Goal: Leave review/rating: Share an evaluation or opinion about a product, service, or content

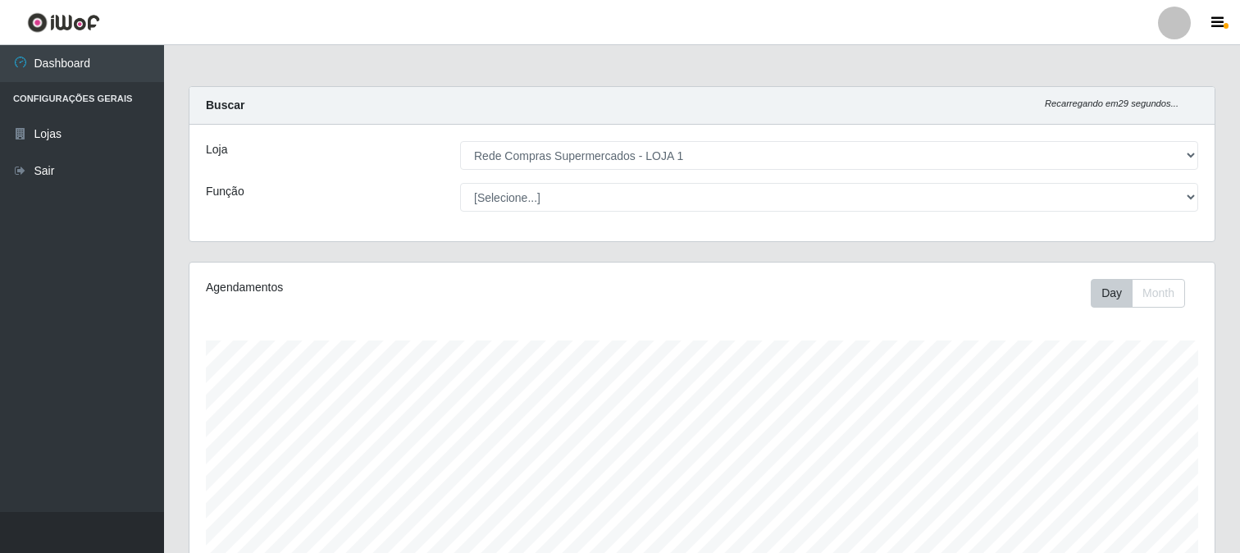
select select "158"
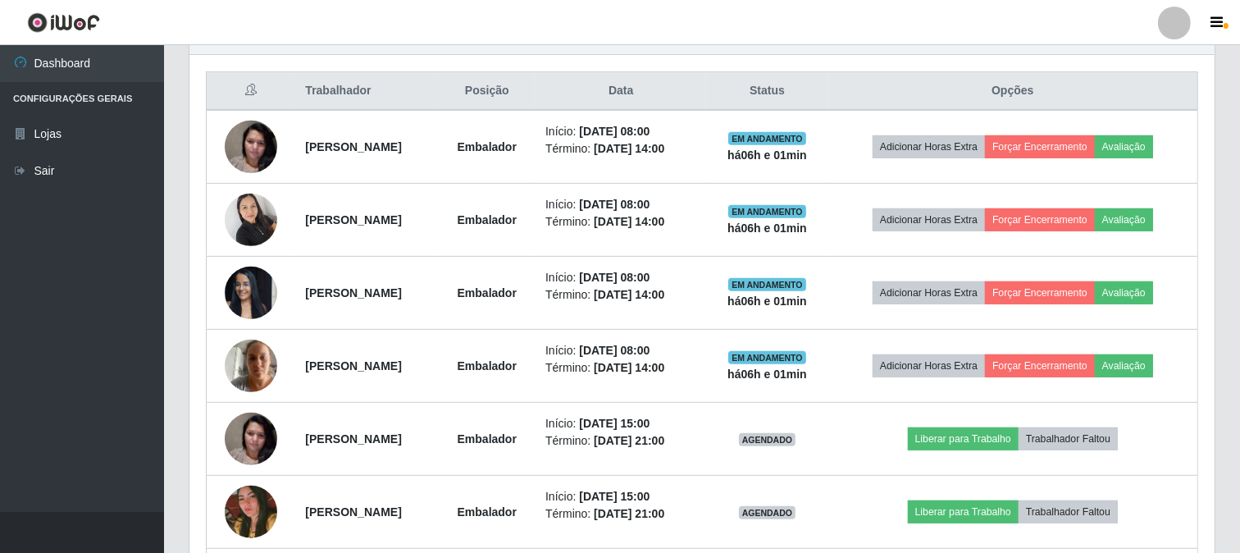
scroll to position [339, 1025]
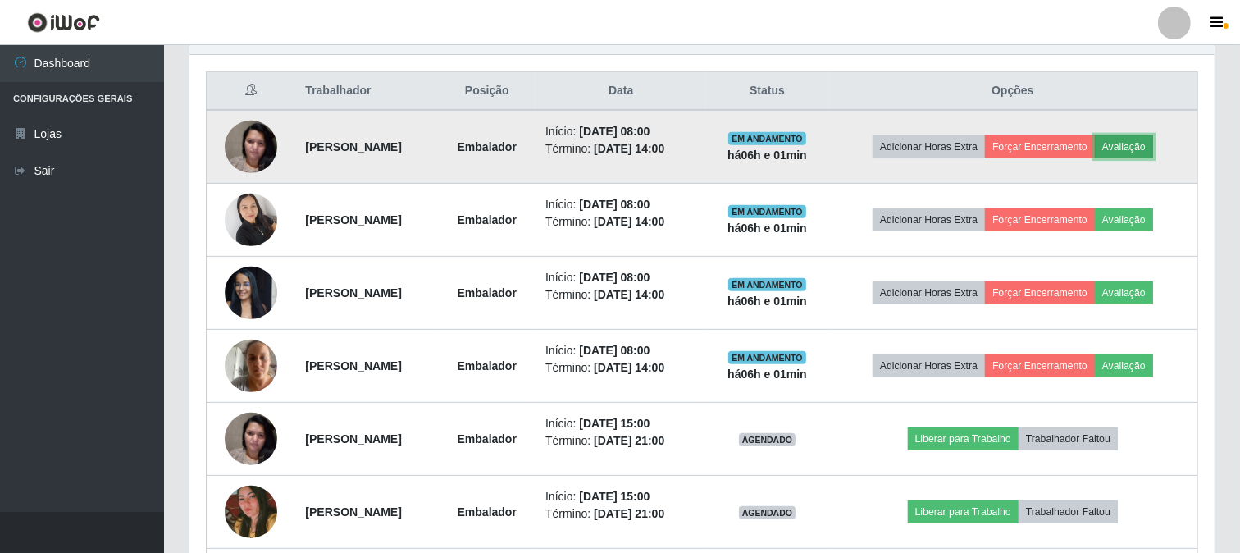
click at [1142, 135] on button "Avaliação" at bounding box center [1124, 146] width 58 height 23
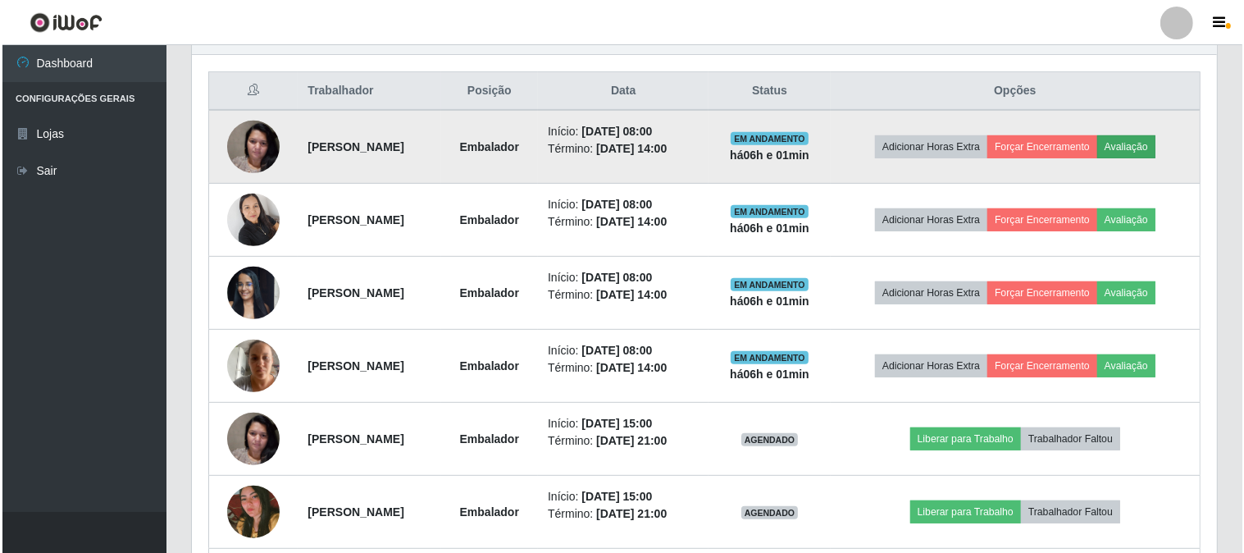
scroll to position [339, 1014]
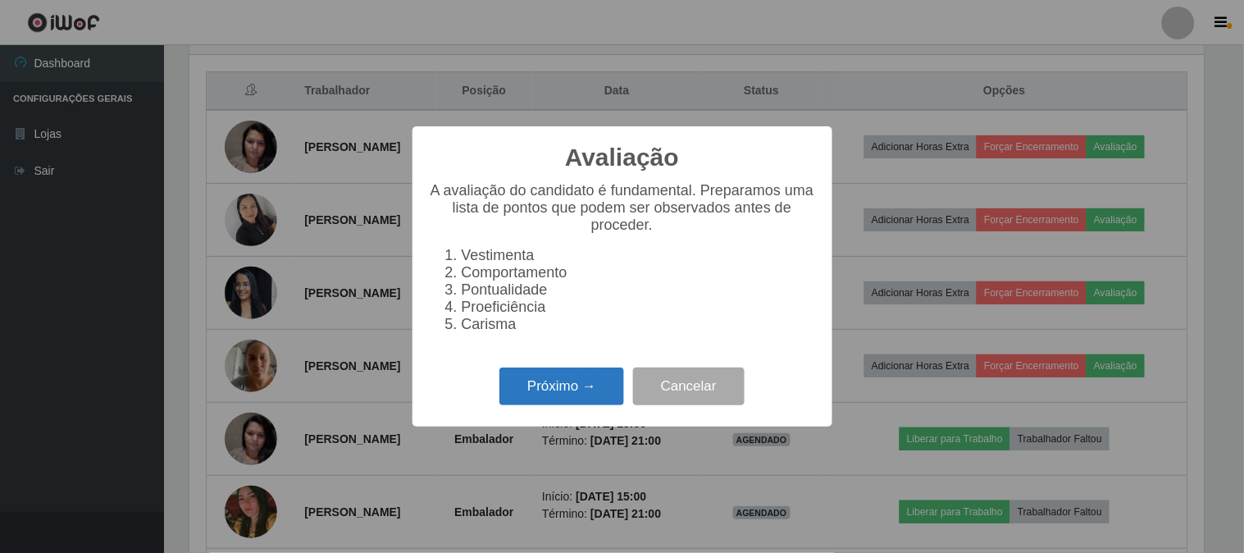
click at [527, 384] on button "Próximo →" at bounding box center [561, 386] width 125 height 39
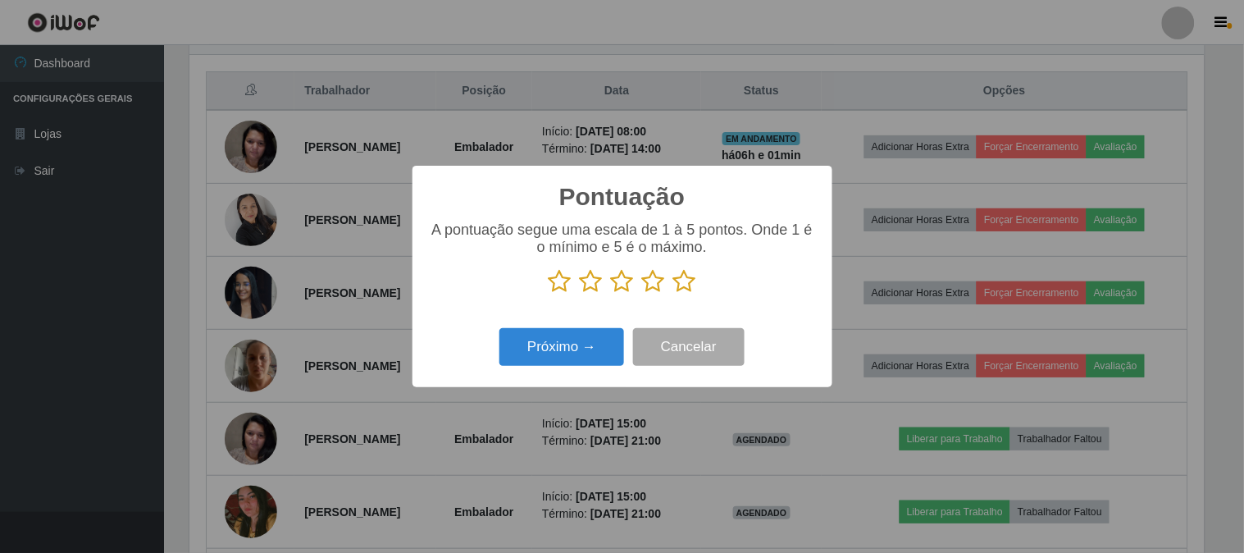
click at [687, 287] on icon at bounding box center [684, 281] width 23 height 25
click at [673, 294] on input "radio" at bounding box center [673, 294] width 0 height 0
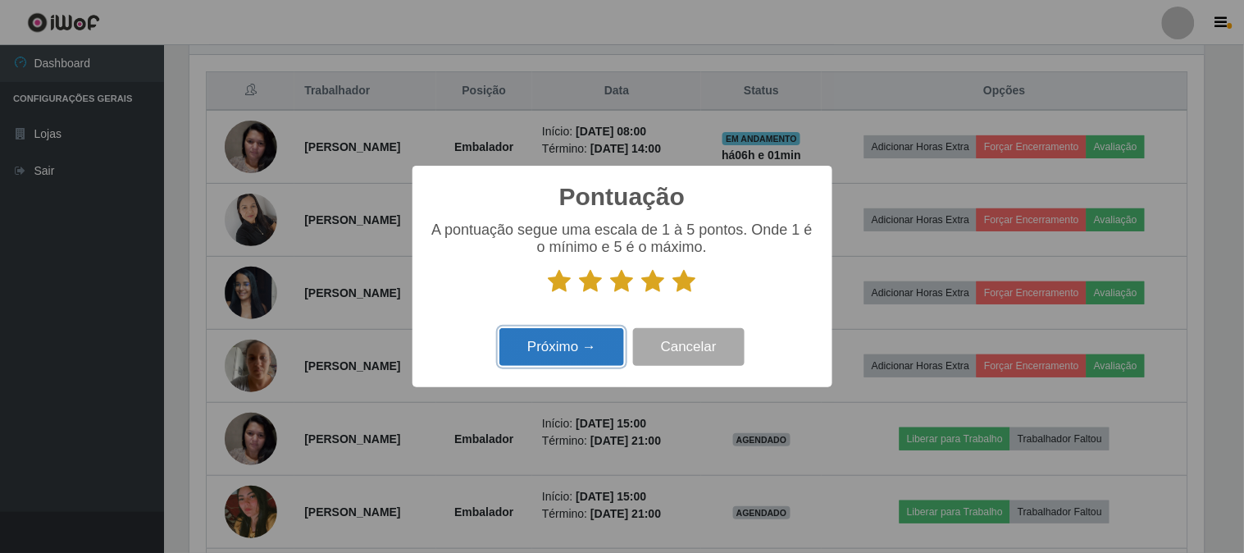
click at [554, 339] on button "Próximo →" at bounding box center [561, 347] width 125 height 39
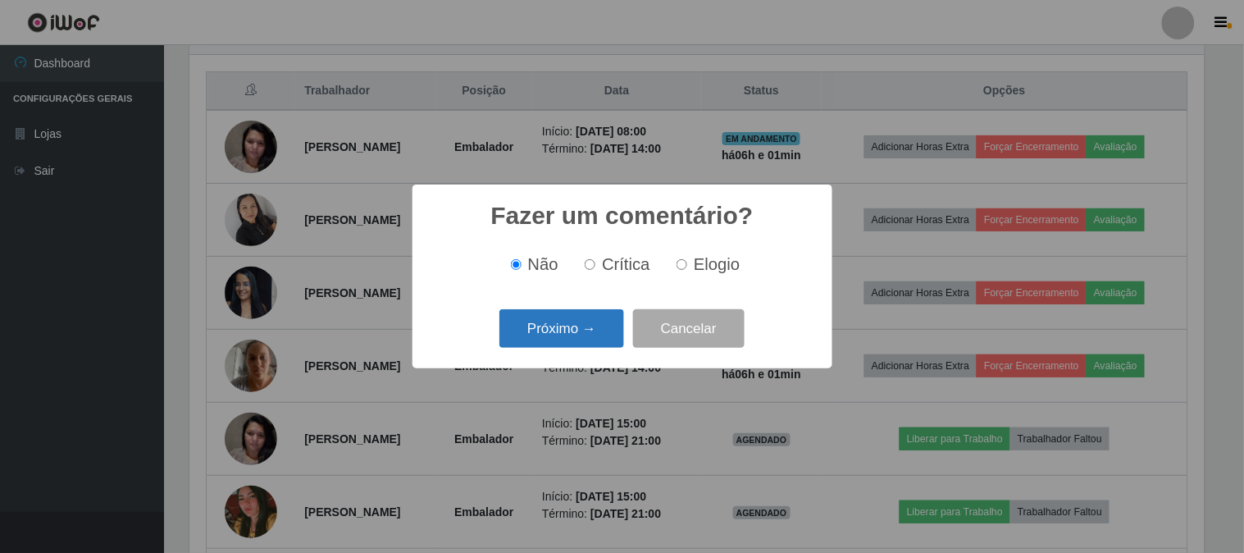
click at [599, 326] on button "Próximo →" at bounding box center [561, 328] width 125 height 39
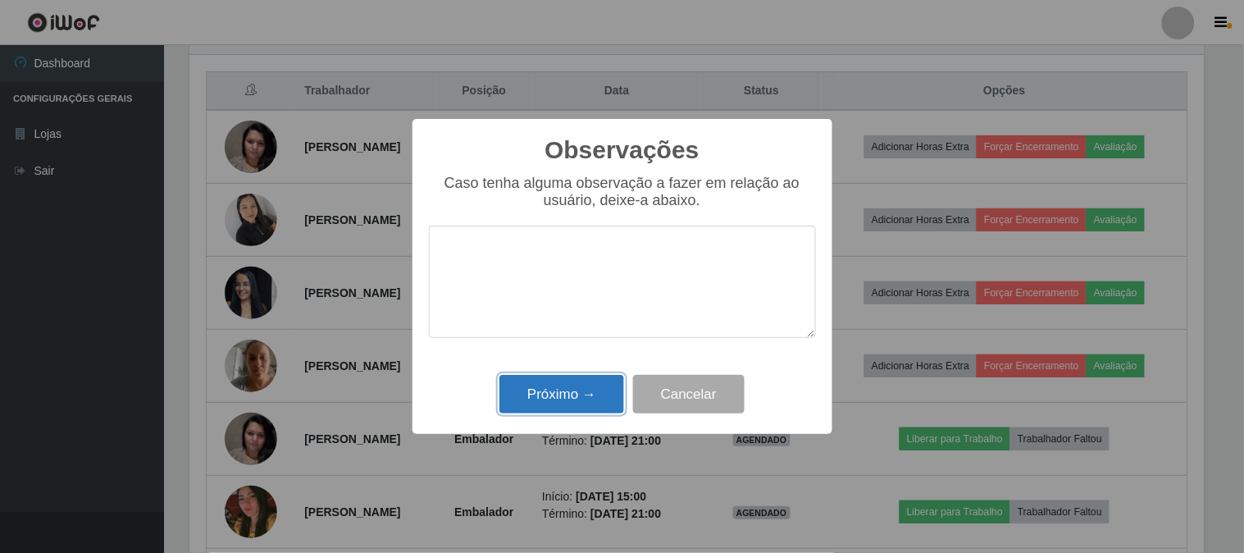
click at [577, 398] on button "Próximo →" at bounding box center [561, 394] width 125 height 39
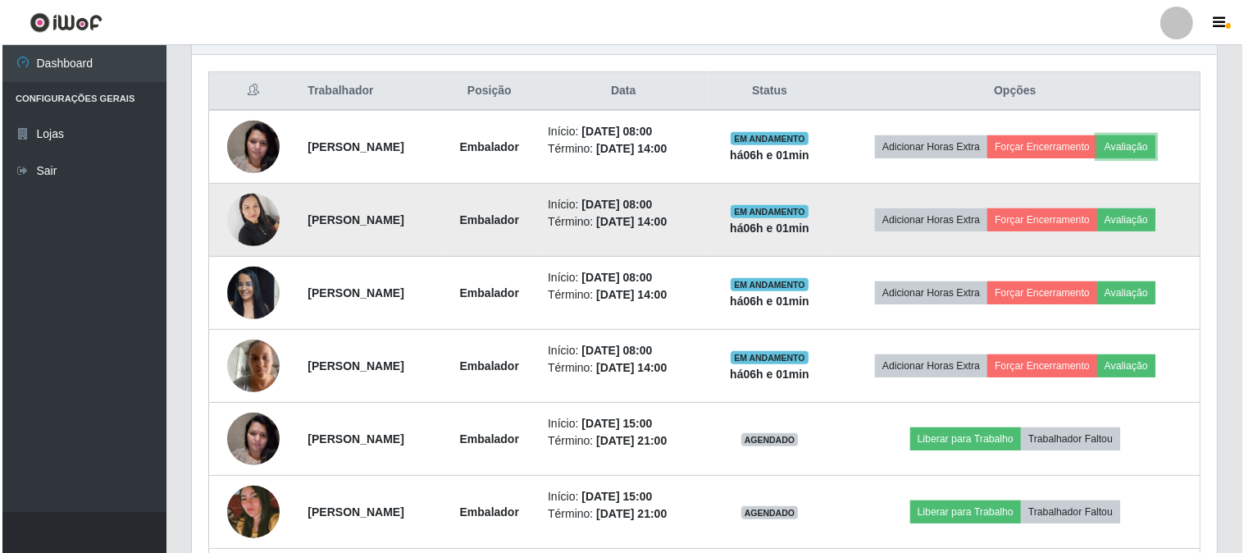
scroll to position [339, 1025]
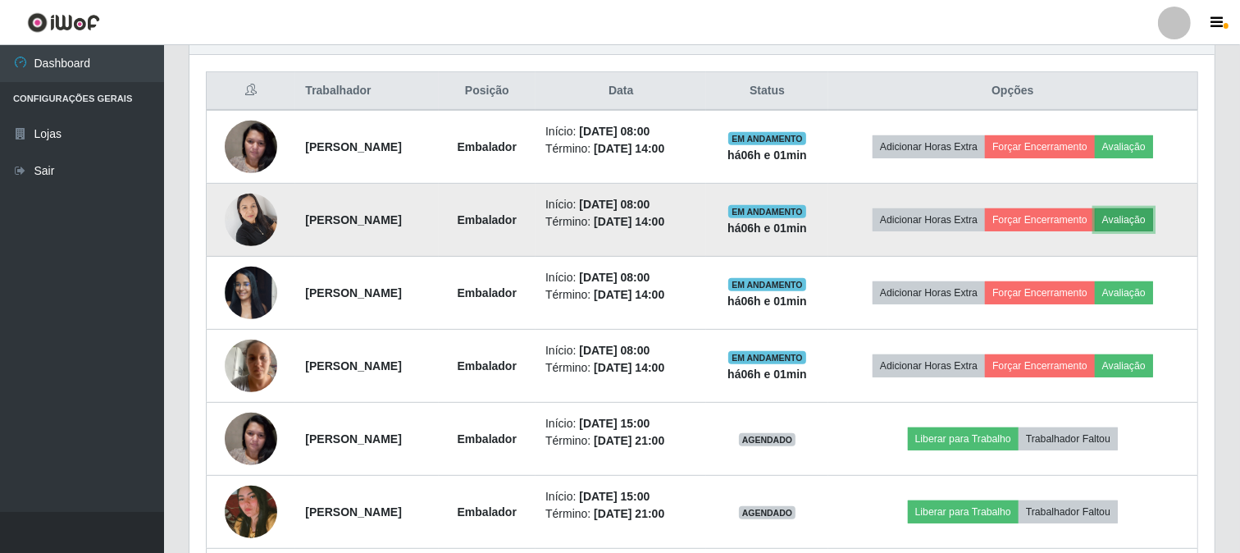
click at [1153, 223] on button "Avaliação" at bounding box center [1124, 219] width 58 height 23
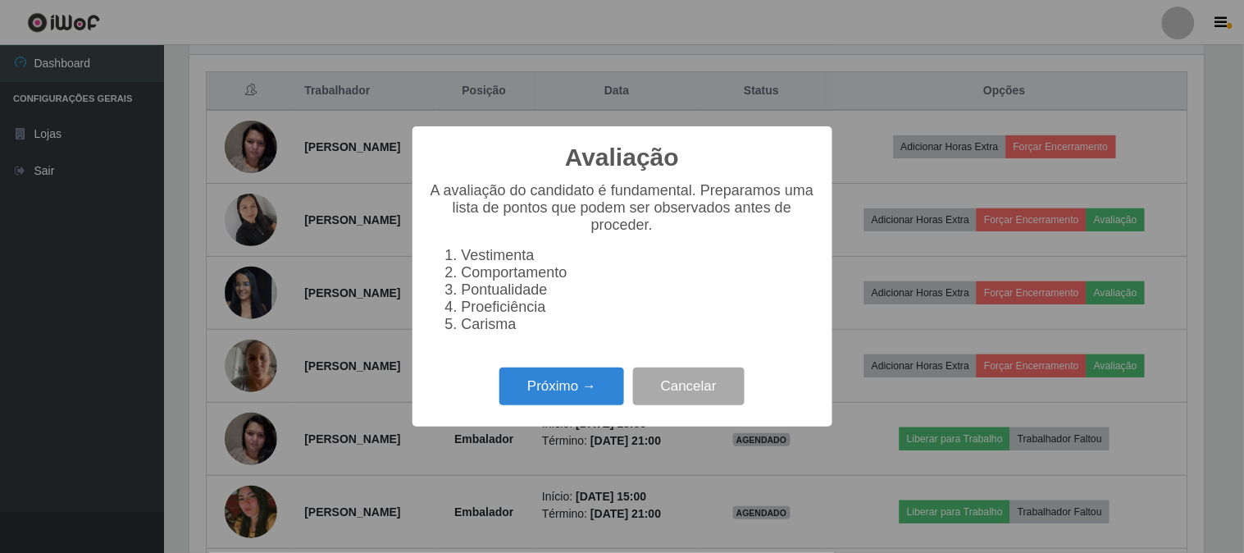
scroll to position [339, 1014]
click at [544, 371] on button "Próximo →" at bounding box center [561, 386] width 125 height 39
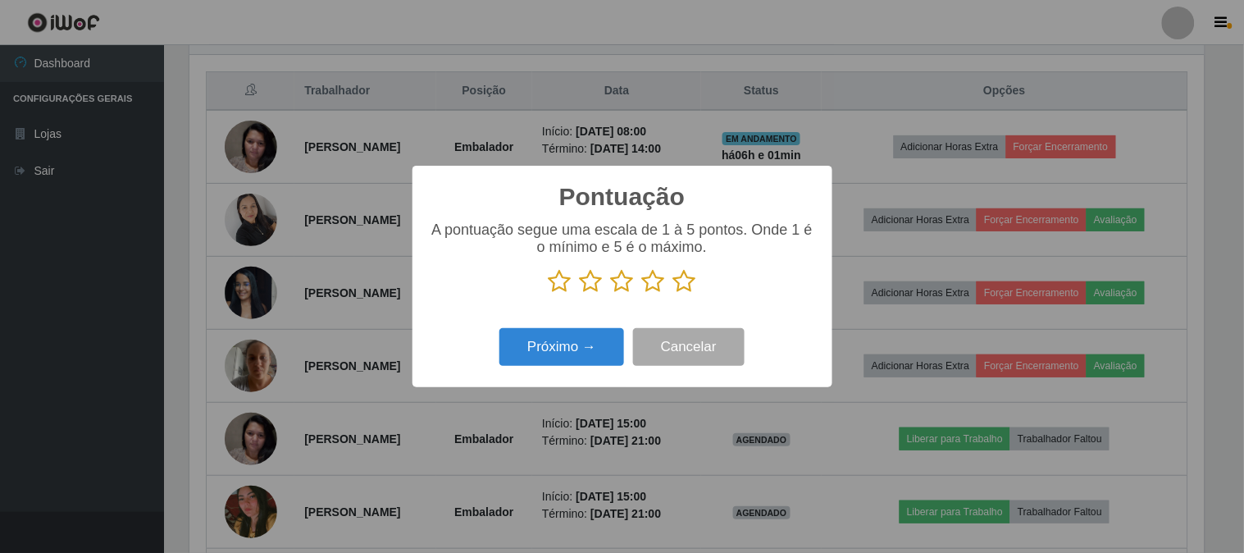
scroll to position [819654, 818979]
click at [691, 283] on icon at bounding box center [684, 281] width 23 height 25
click at [673, 294] on input "radio" at bounding box center [673, 294] width 0 height 0
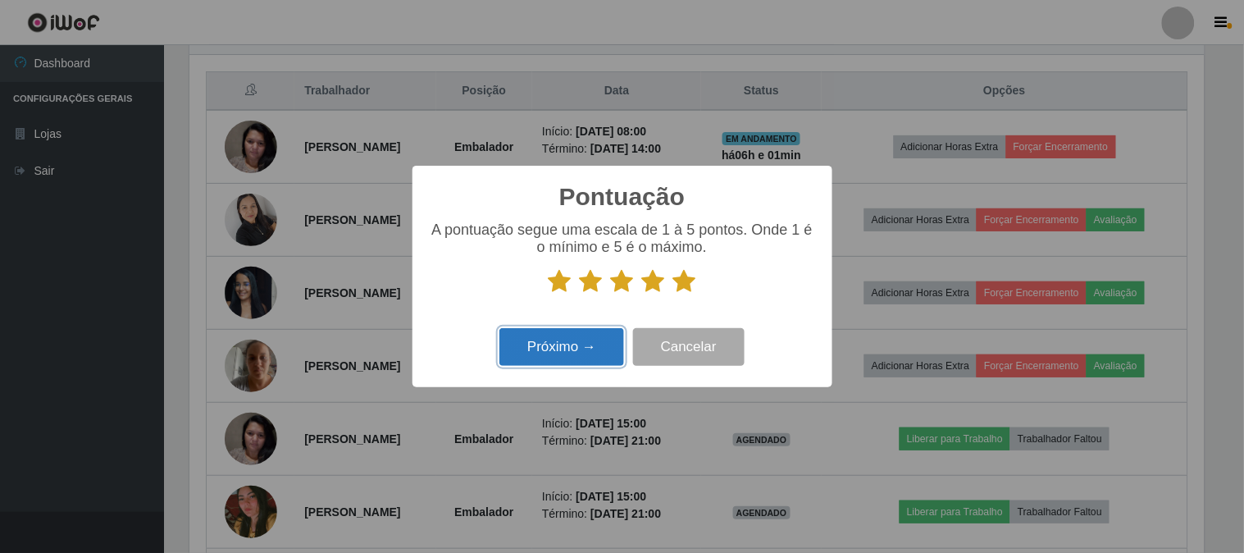
click at [596, 353] on button "Próximo →" at bounding box center [561, 347] width 125 height 39
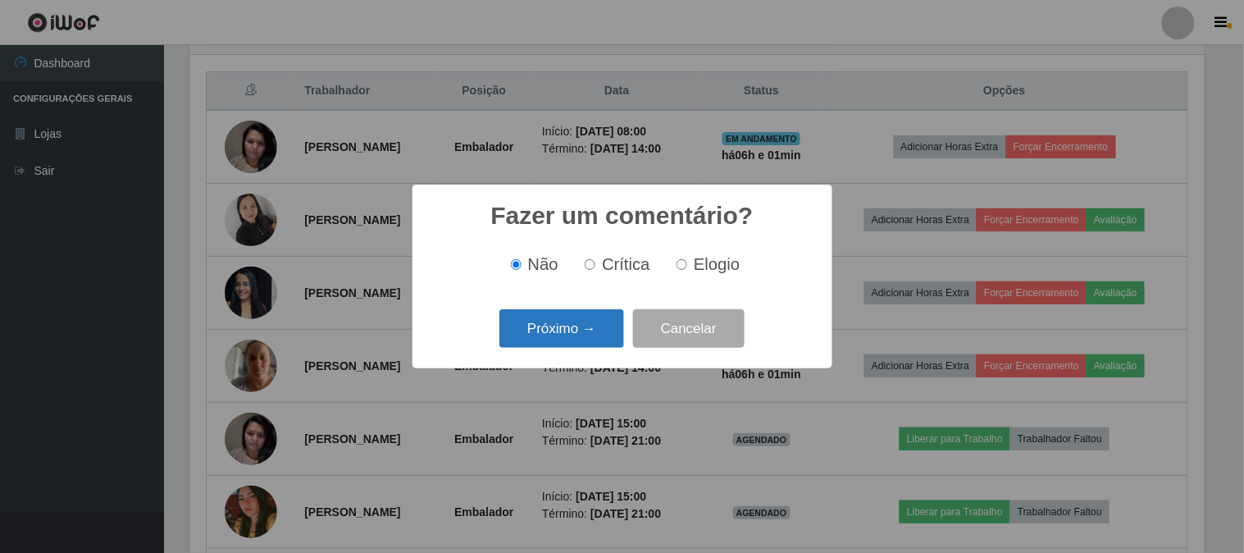
click at [601, 340] on button "Próximo →" at bounding box center [561, 328] width 125 height 39
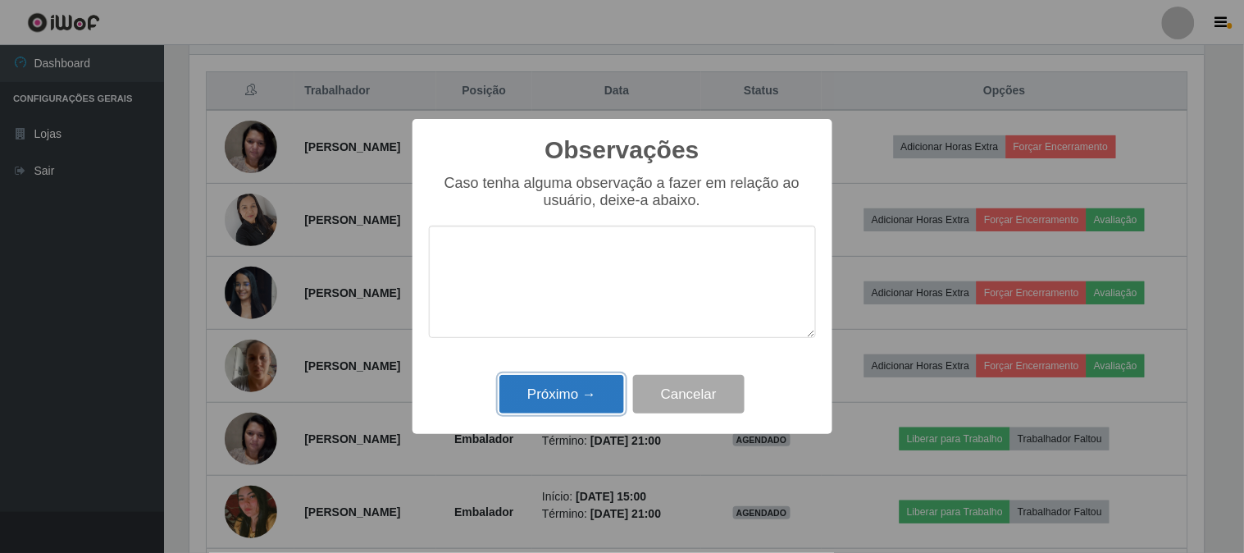
click at [605, 391] on button "Próximo →" at bounding box center [561, 394] width 125 height 39
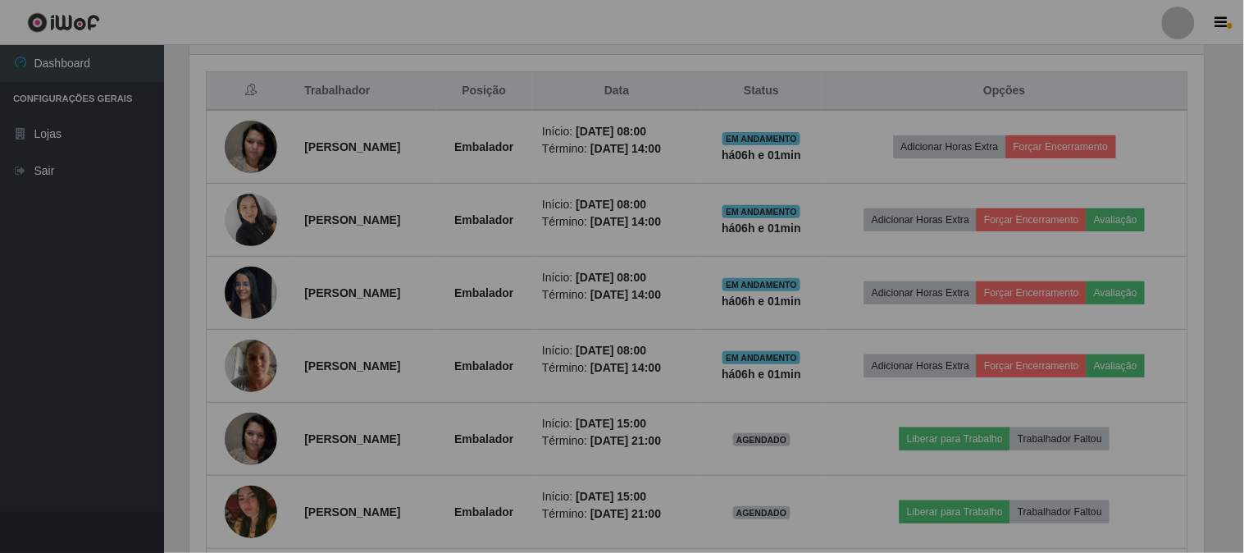
scroll to position [339, 1025]
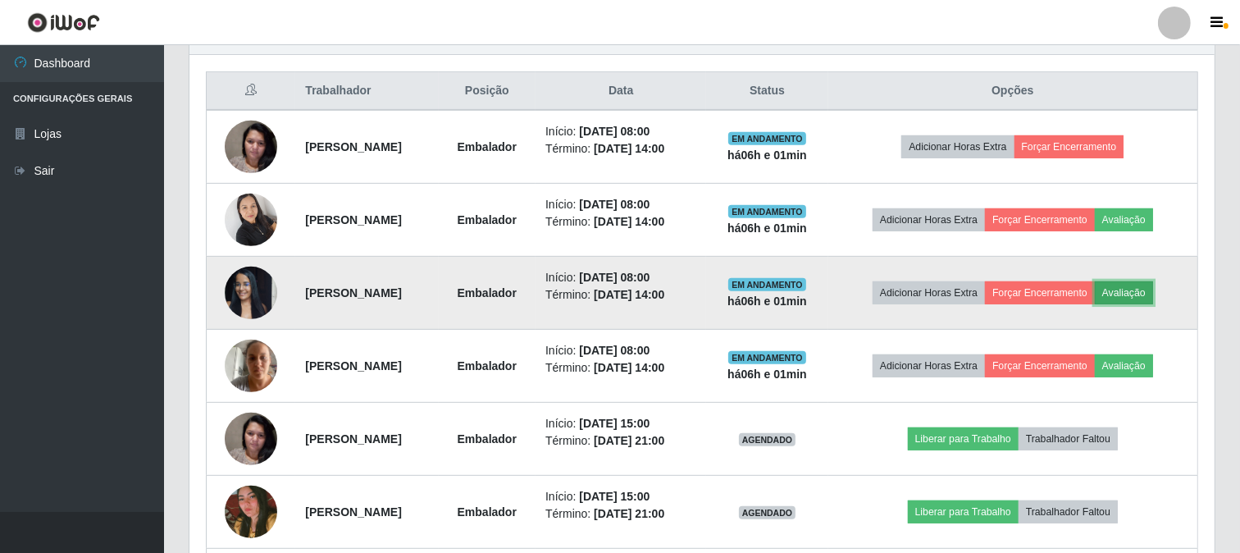
click at [1153, 299] on button "Avaliação" at bounding box center [1124, 292] width 58 height 23
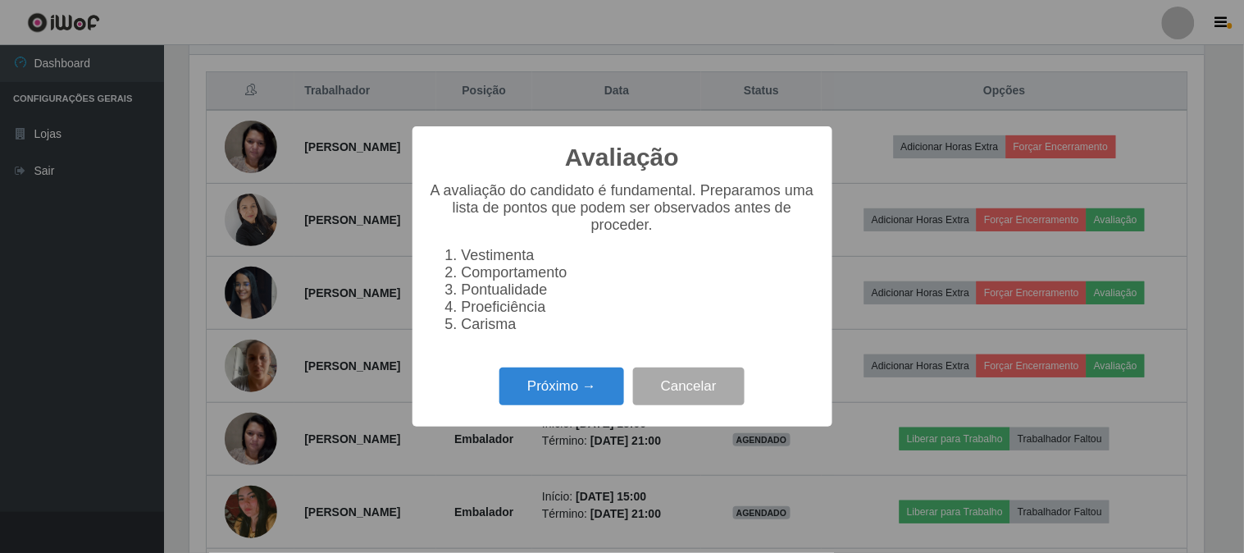
scroll to position [339, 1014]
click at [530, 376] on button "Próximo →" at bounding box center [561, 386] width 125 height 39
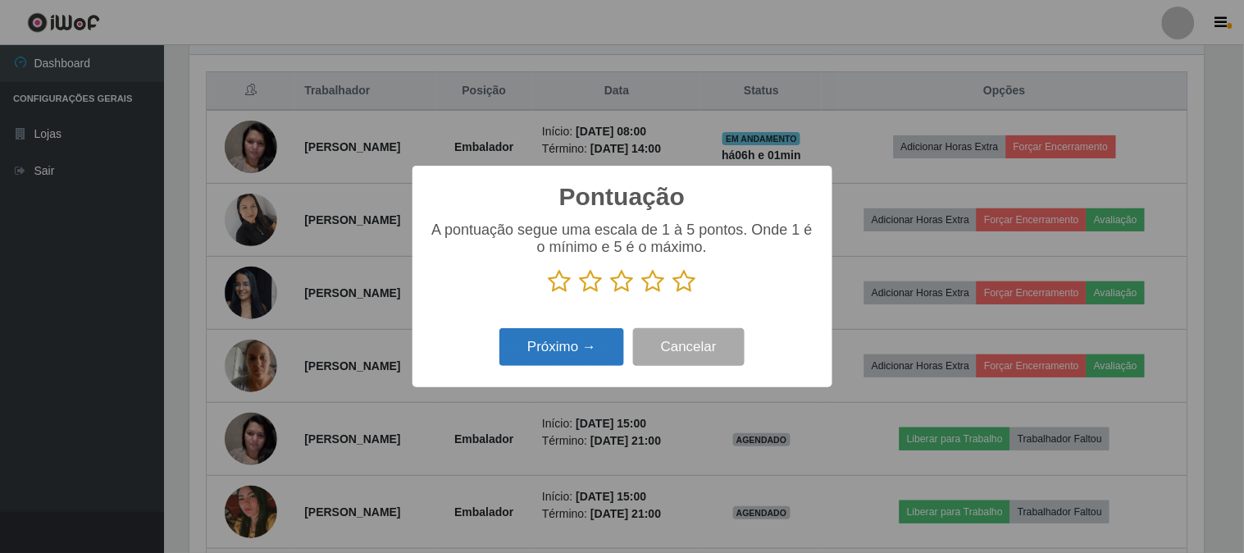
click at [595, 334] on button "Próximo →" at bounding box center [561, 347] width 125 height 39
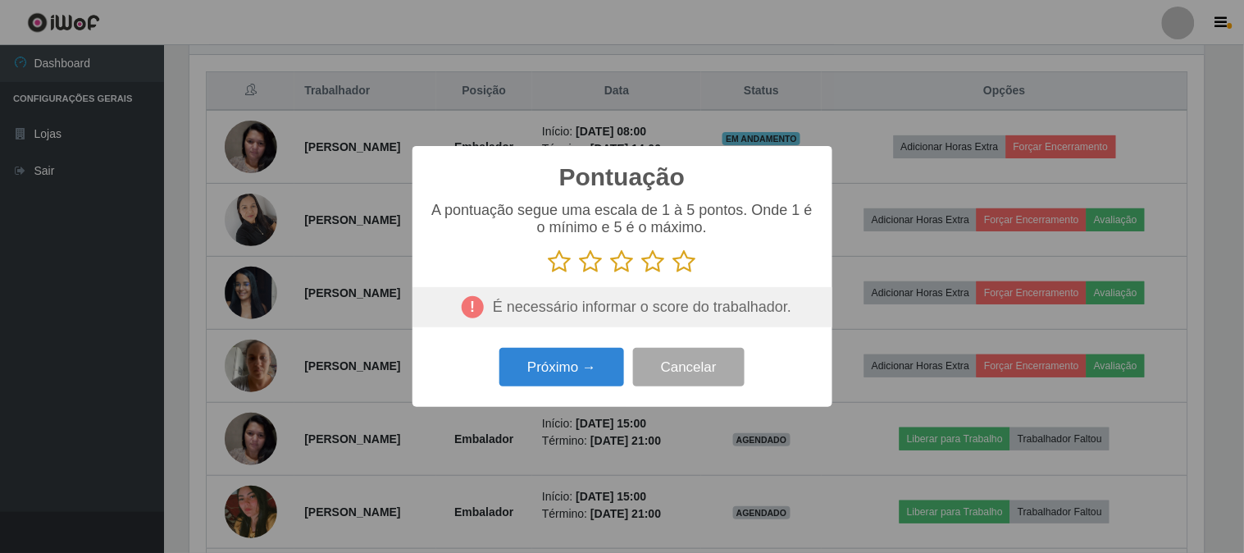
click at [691, 266] on icon at bounding box center [684, 261] width 23 height 25
click at [673, 274] on input "radio" at bounding box center [673, 274] width 0 height 0
click at [608, 374] on button "Próximo →" at bounding box center [561, 367] width 125 height 39
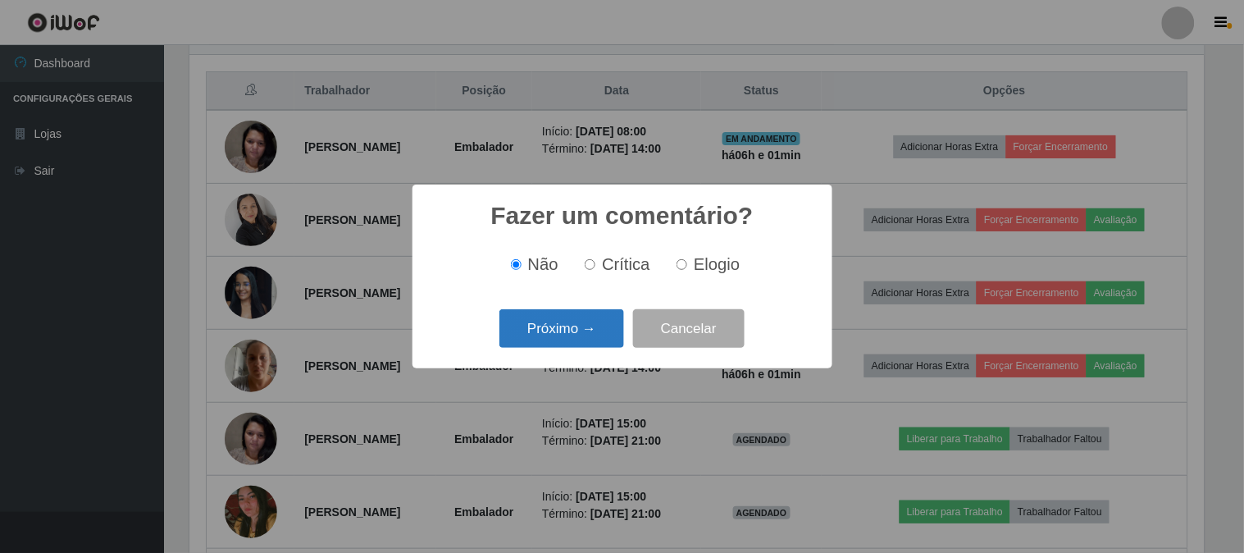
click at [596, 347] on button "Próximo →" at bounding box center [561, 328] width 125 height 39
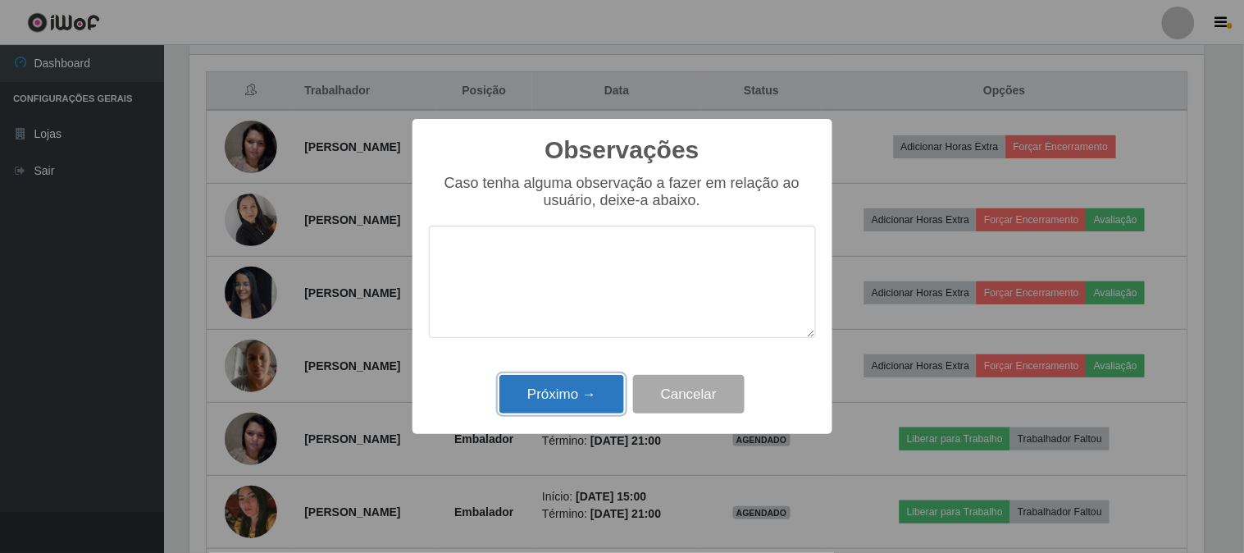
click at [613, 390] on button "Próximo →" at bounding box center [561, 394] width 125 height 39
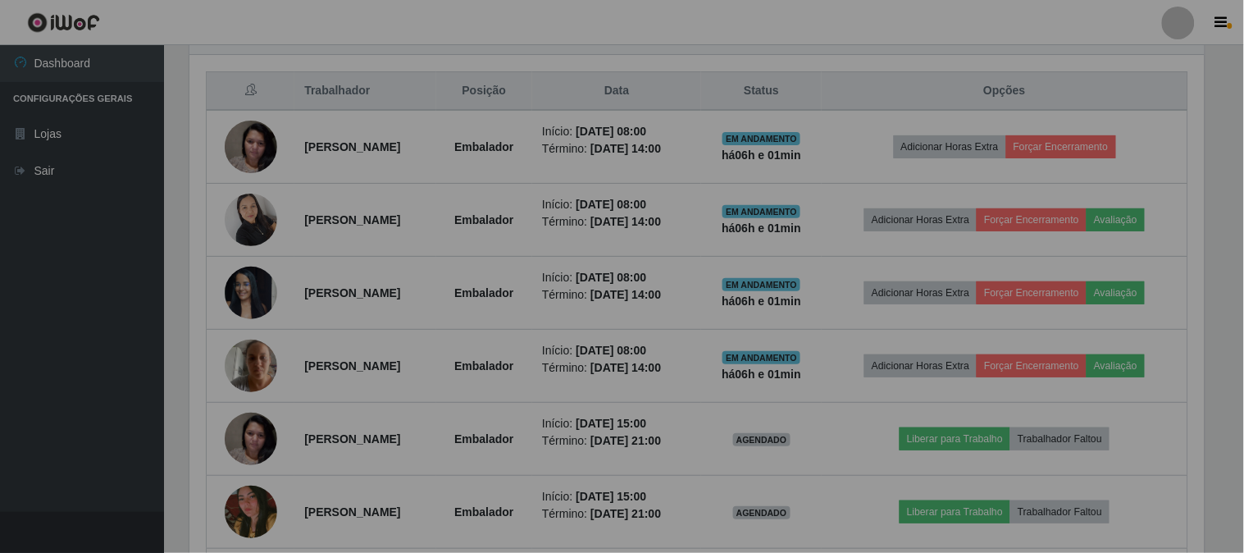
scroll to position [339, 1025]
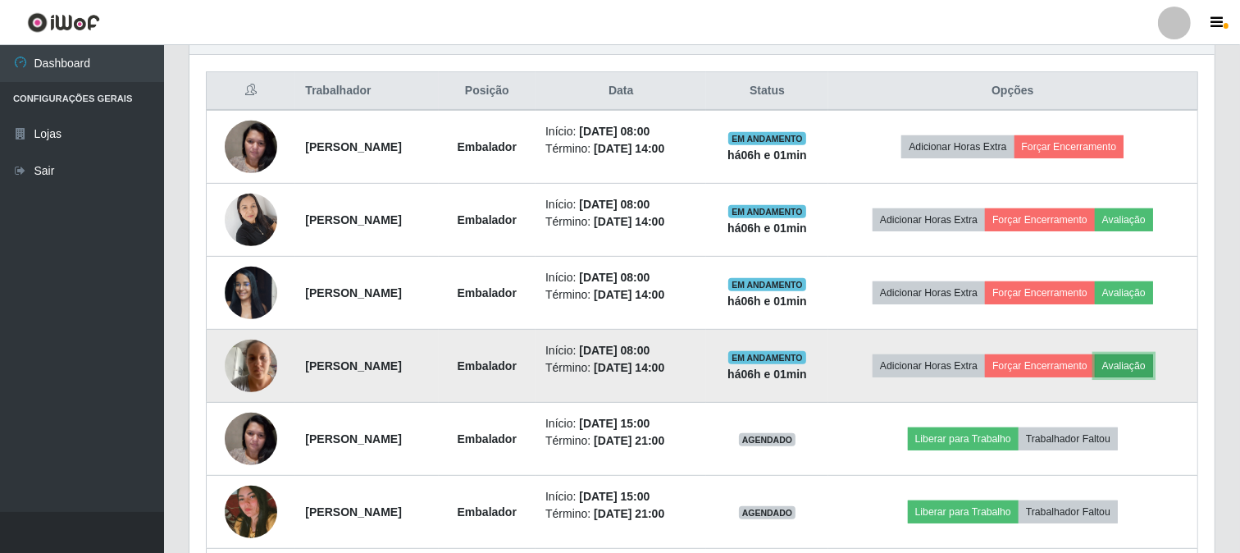
click at [1153, 370] on button "Avaliação" at bounding box center [1124, 365] width 58 height 23
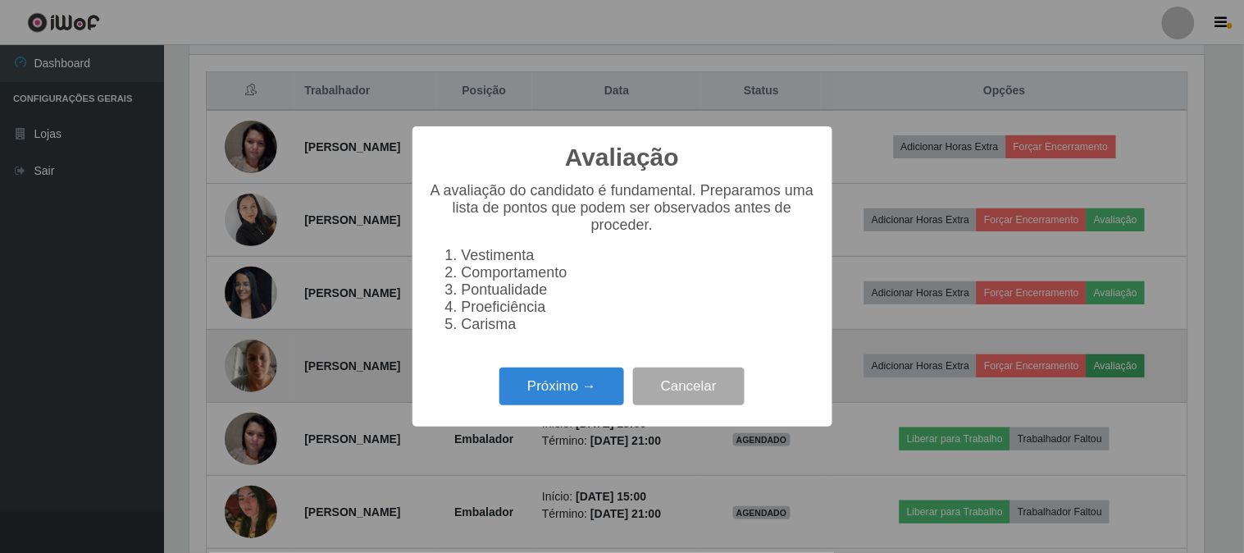
scroll to position [339, 1014]
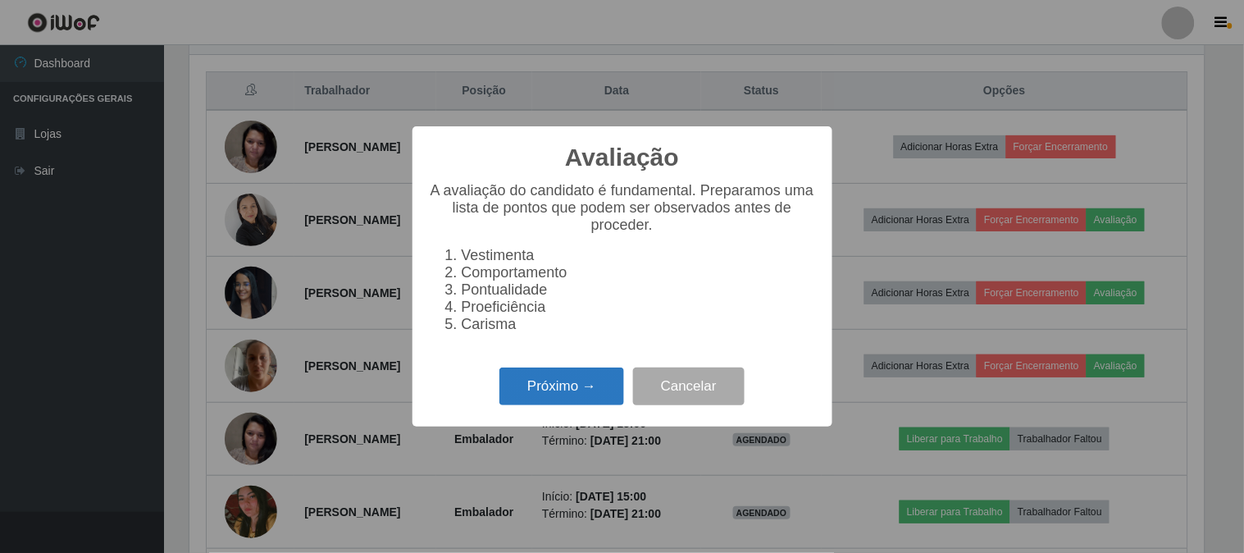
click at [545, 389] on button "Próximo →" at bounding box center [561, 386] width 125 height 39
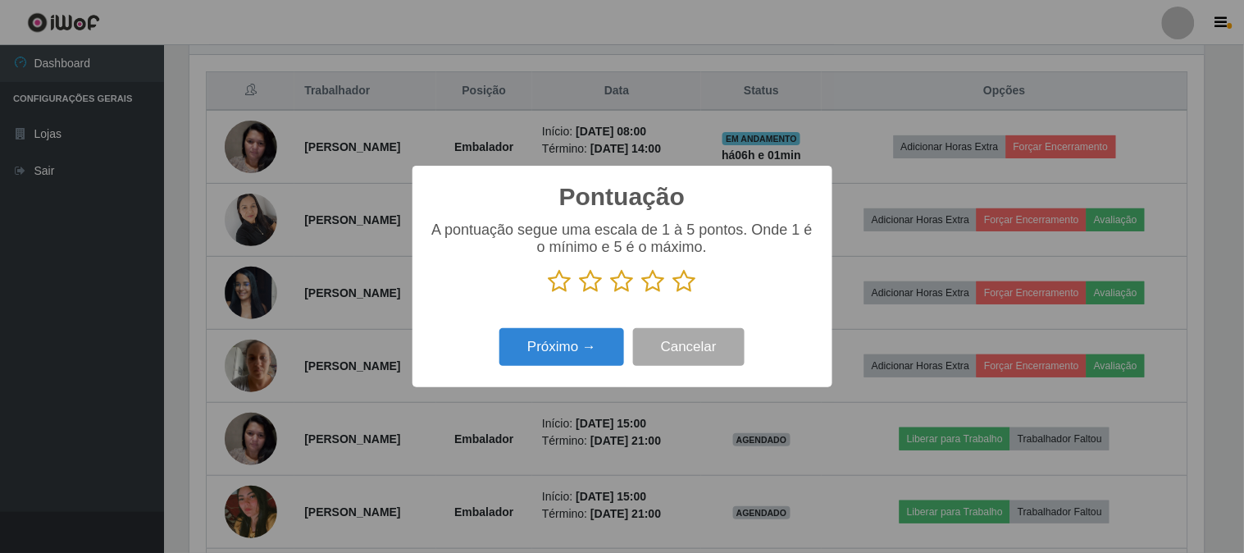
click at [689, 282] on icon at bounding box center [684, 281] width 23 height 25
click at [673, 294] on input "radio" at bounding box center [673, 294] width 0 height 0
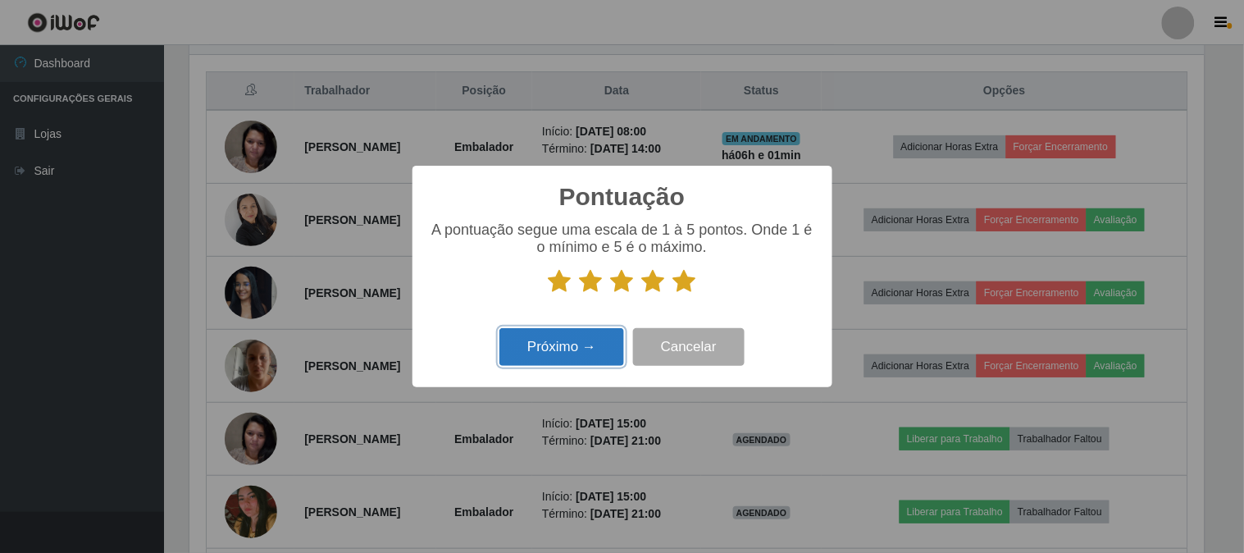
click at [601, 353] on button "Próximo →" at bounding box center [561, 347] width 125 height 39
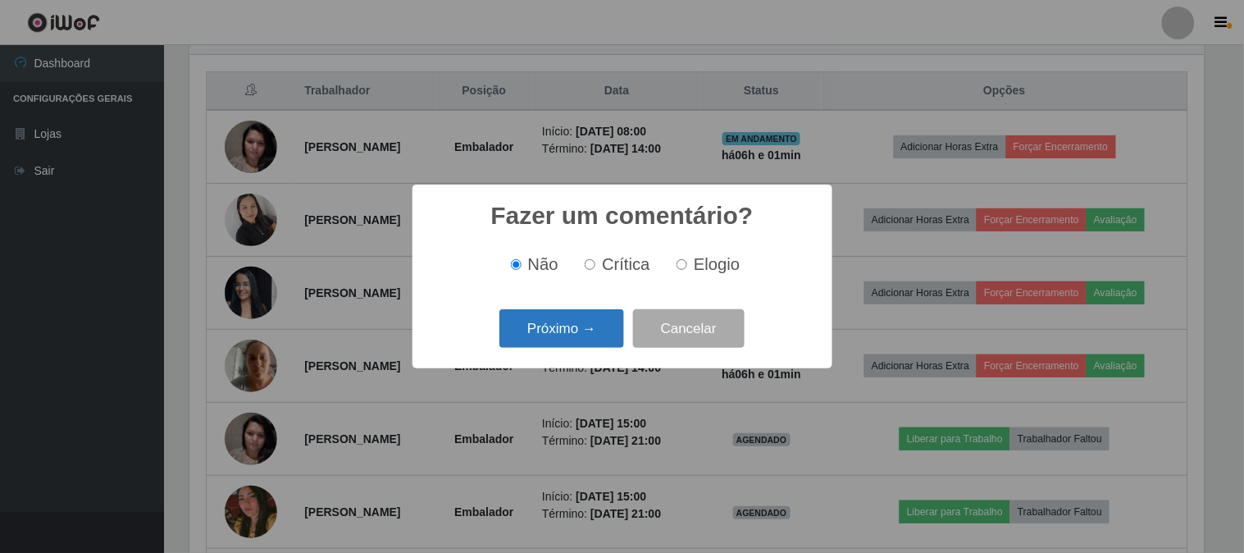
click at [593, 320] on button "Próximo →" at bounding box center [561, 328] width 125 height 39
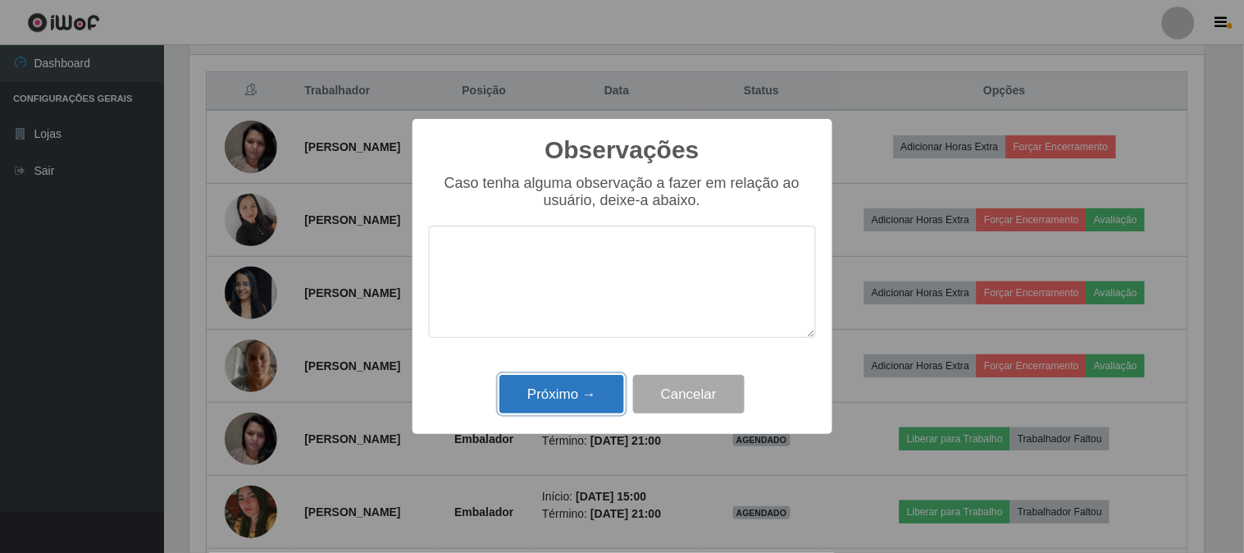
click at [607, 385] on button "Próximo →" at bounding box center [561, 394] width 125 height 39
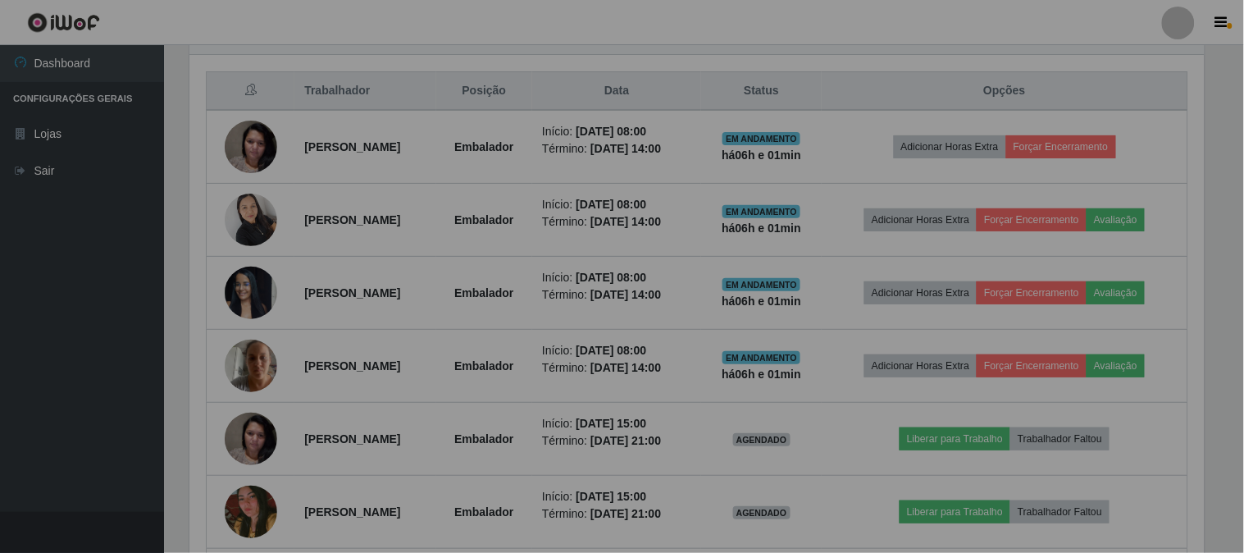
scroll to position [339, 1025]
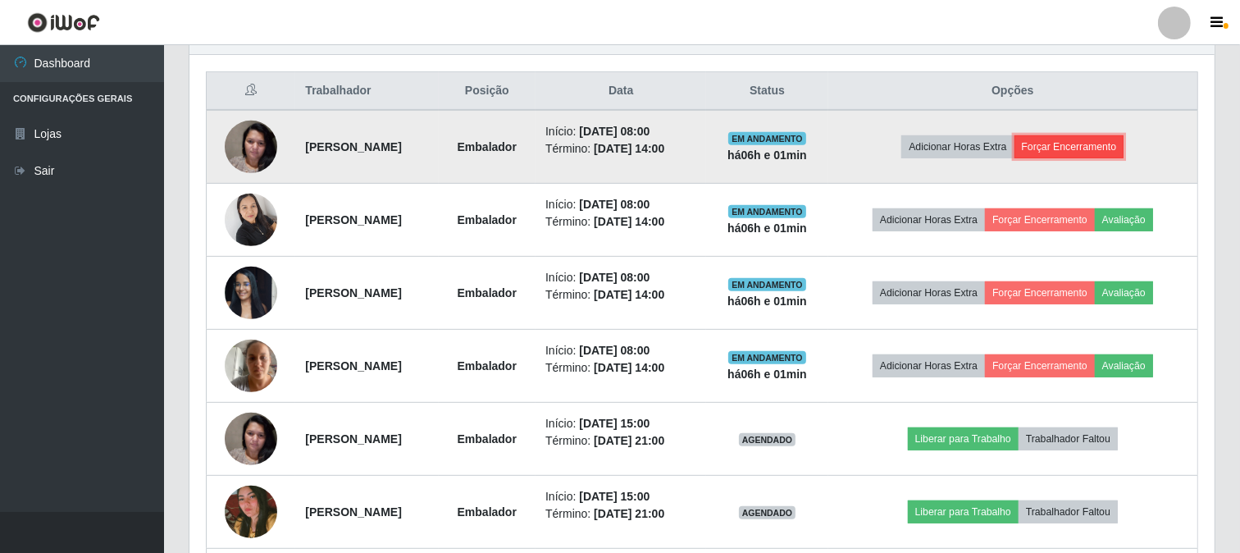
click at [1086, 146] on button "Forçar Encerramento" at bounding box center [1069, 146] width 110 height 23
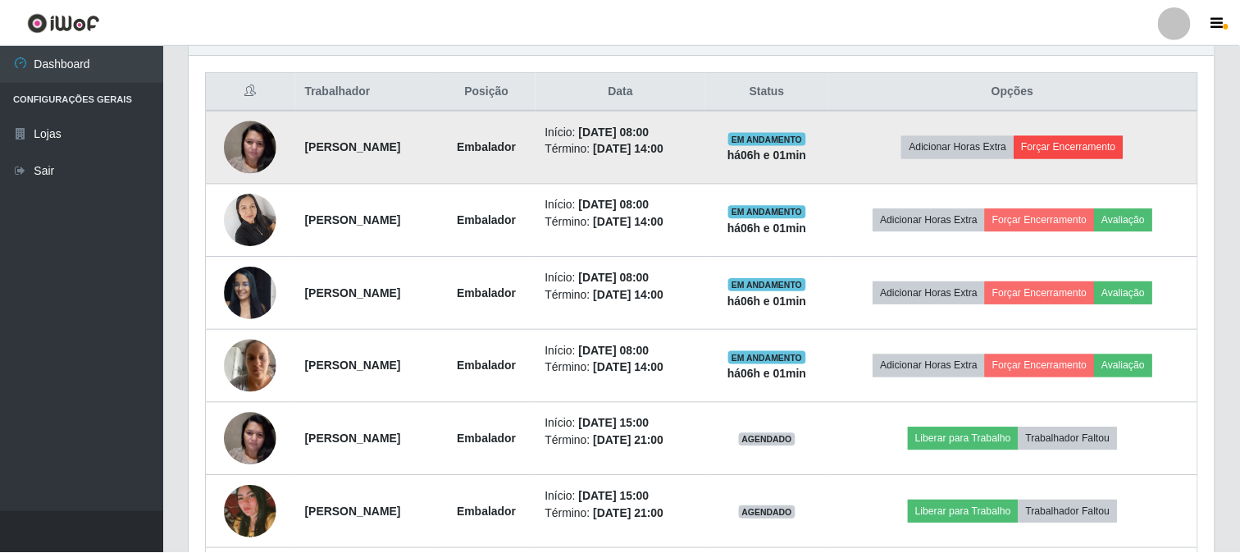
scroll to position [339, 1014]
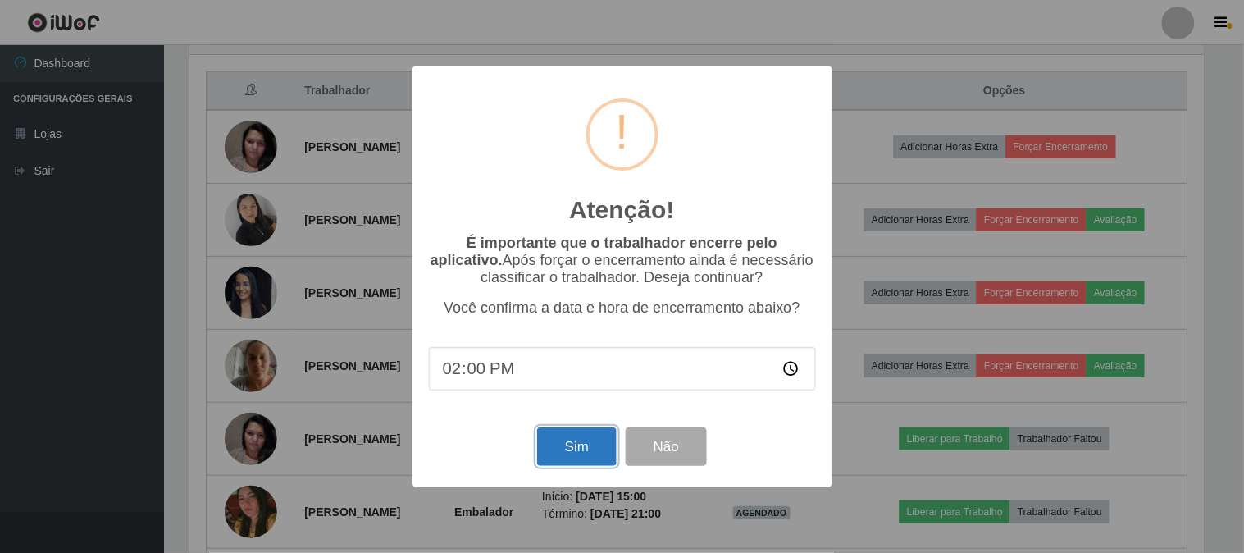
click at [594, 437] on button "Sim" at bounding box center [577, 446] width 80 height 39
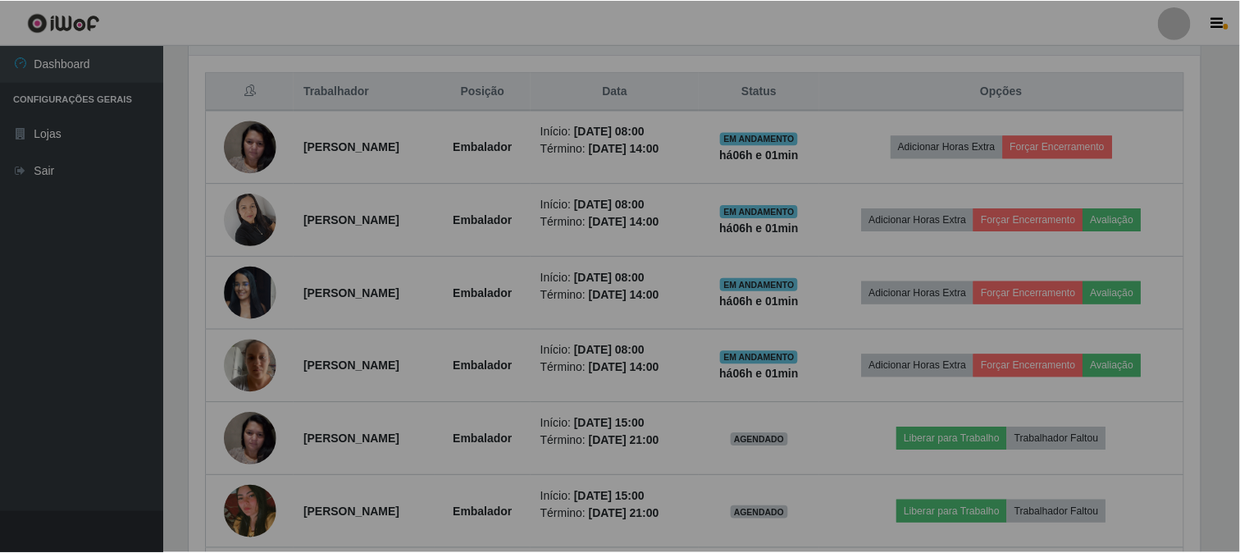
scroll to position [0, 0]
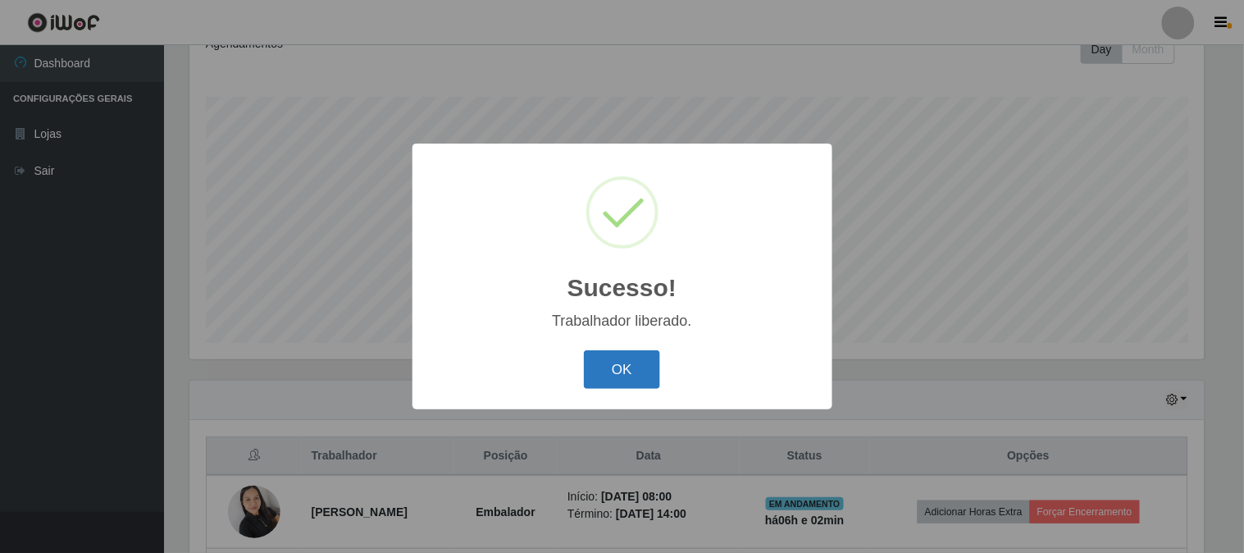
click at [632, 378] on button "OK" at bounding box center [622, 369] width 76 height 39
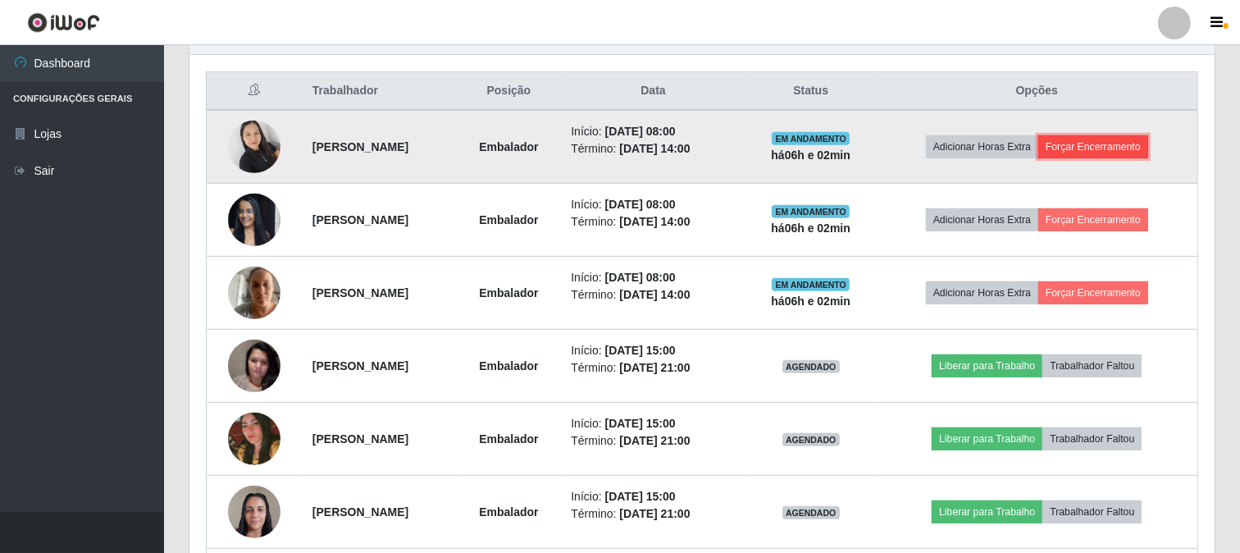
click at [1085, 146] on button "Forçar Encerramento" at bounding box center [1093, 146] width 110 height 23
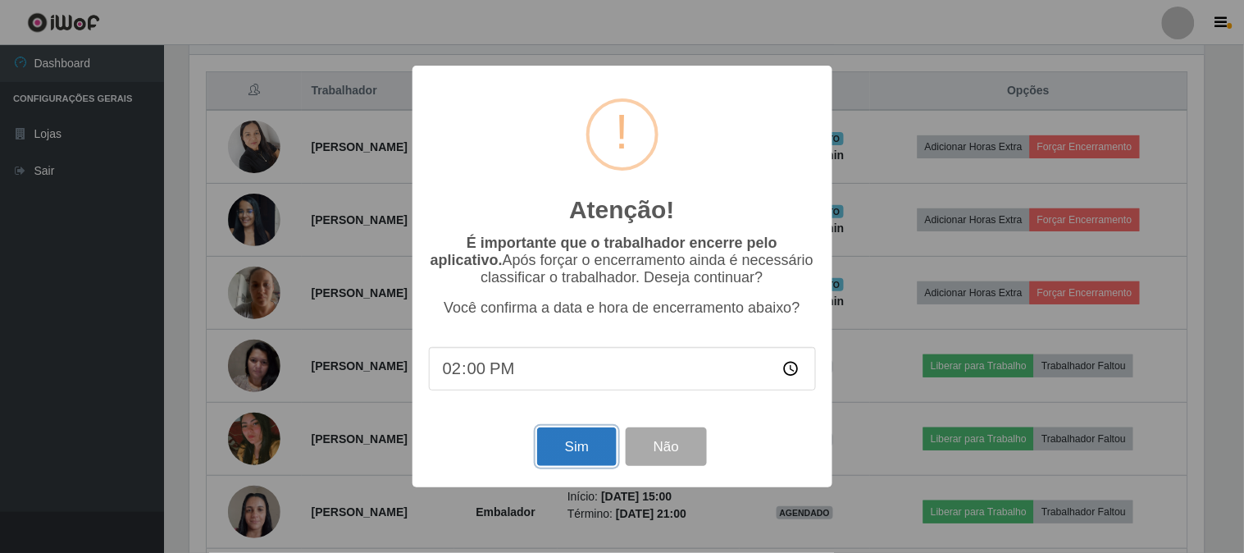
click at [584, 453] on button "Sim" at bounding box center [577, 446] width 80 height 39
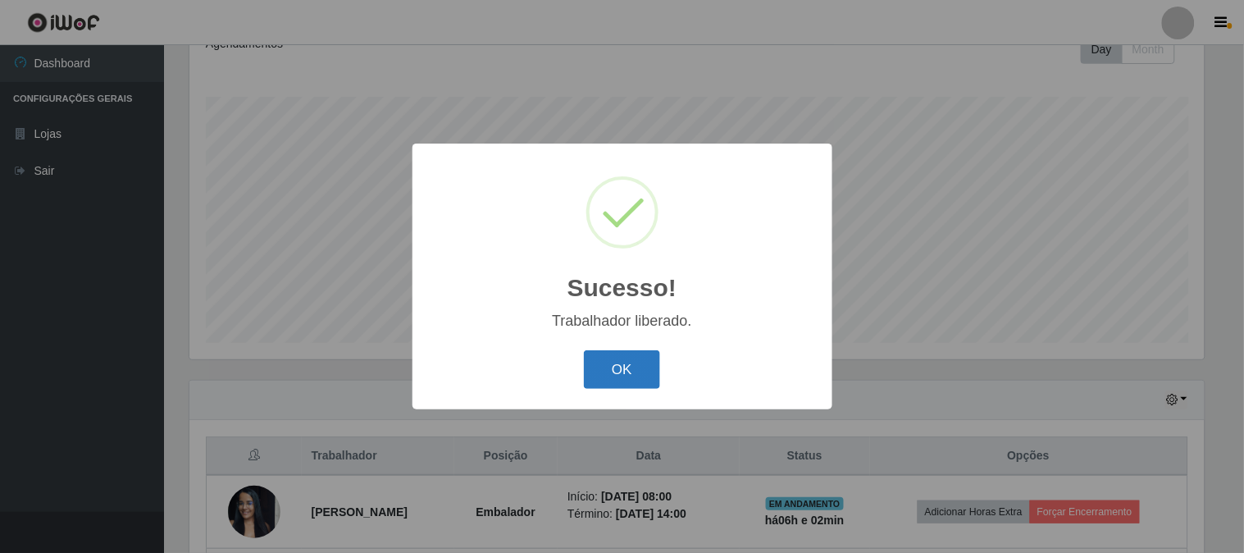
click at [630, 365] on button "OK" at bounding box center [622, 369] width 76 height 39
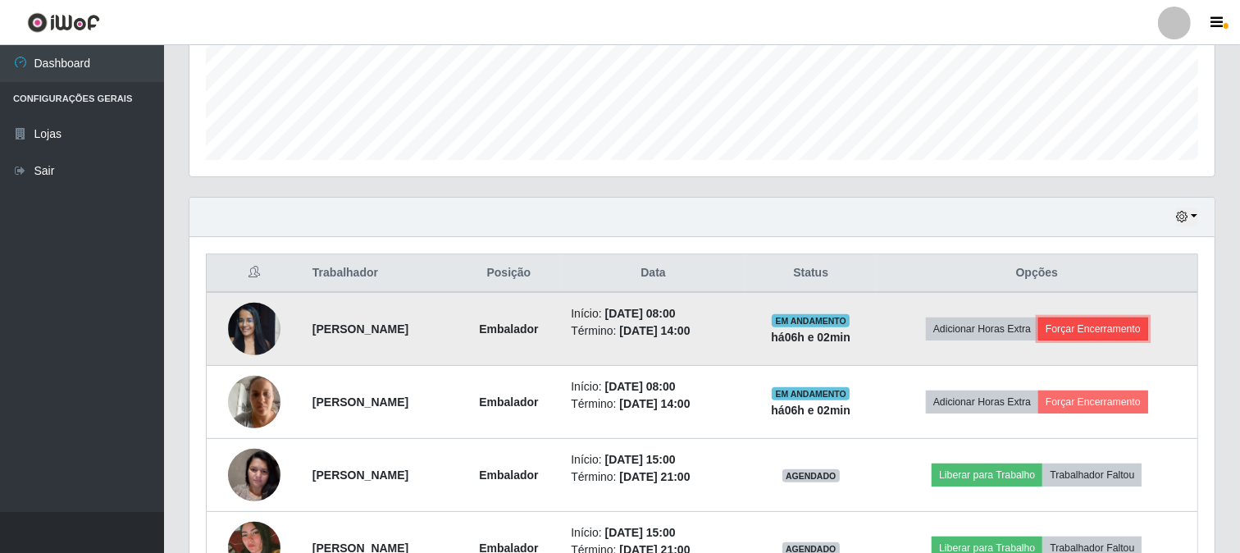
click at [1134, 334] on button "Forçar Encerramento" at bounding box center [1093, 328] width 110 height 23
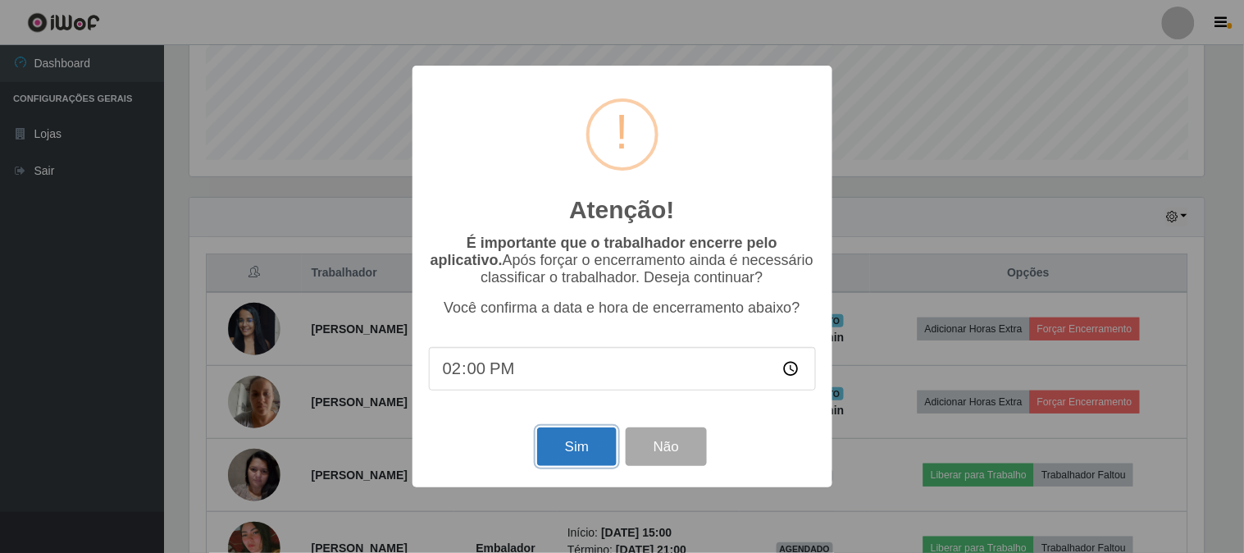
click at [576, 449] on button "Sim" at bounding box center [577, 446] width 80 height 39
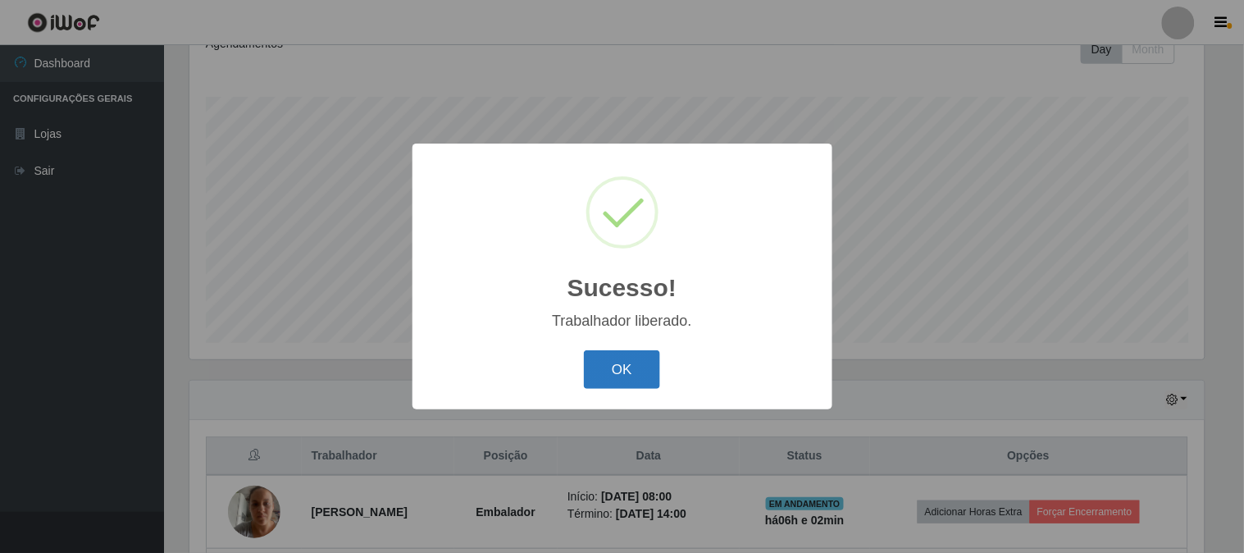
click at [585, 371] on button "OK" at bounding box center [622, 369] width 76 height 39
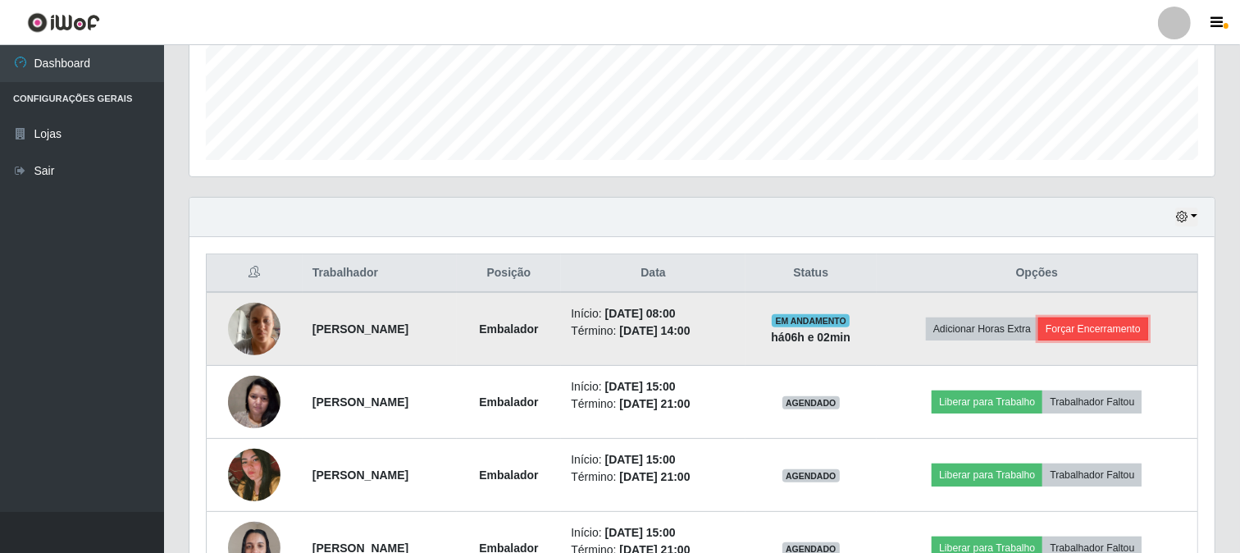
click at [1148, 321] on button "Forçar Encerramento" at bounding box center [1093, 328] width 110 height 23
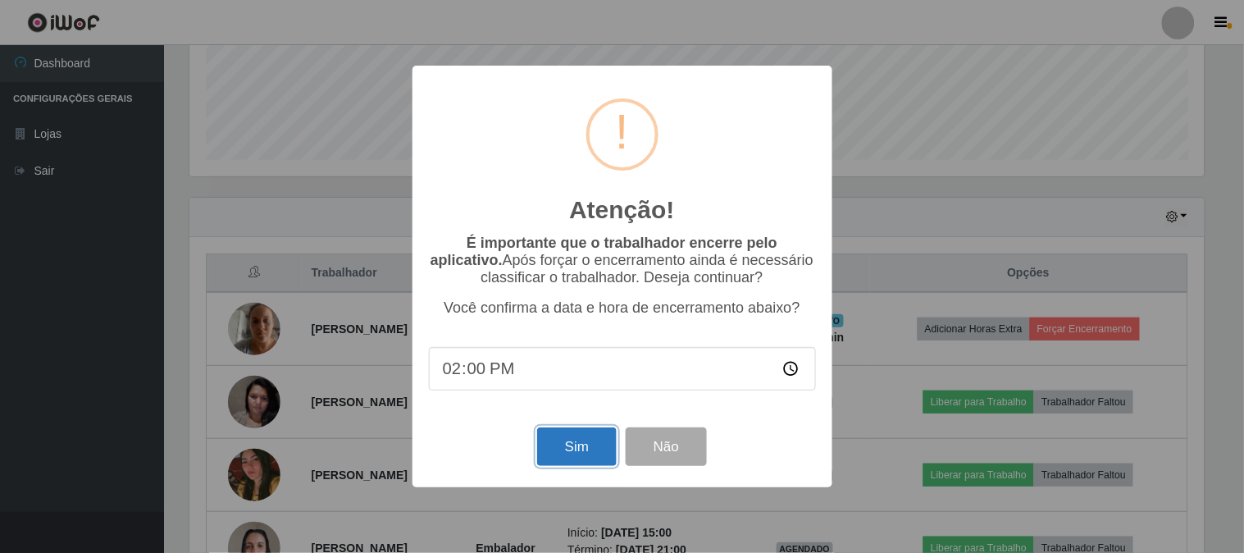
click at [563, 444] on button "Sim" at bounding box center [577, 446] width 80 height 39
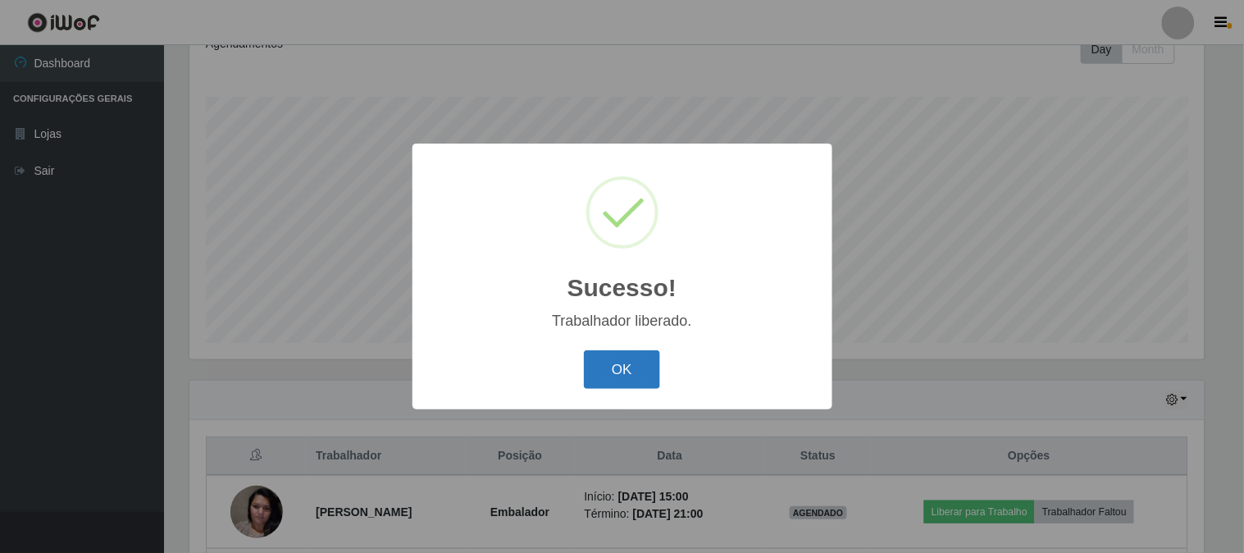
click at [635, 355] on button "OK" at bounding box center [622, 369] width 76 height 39
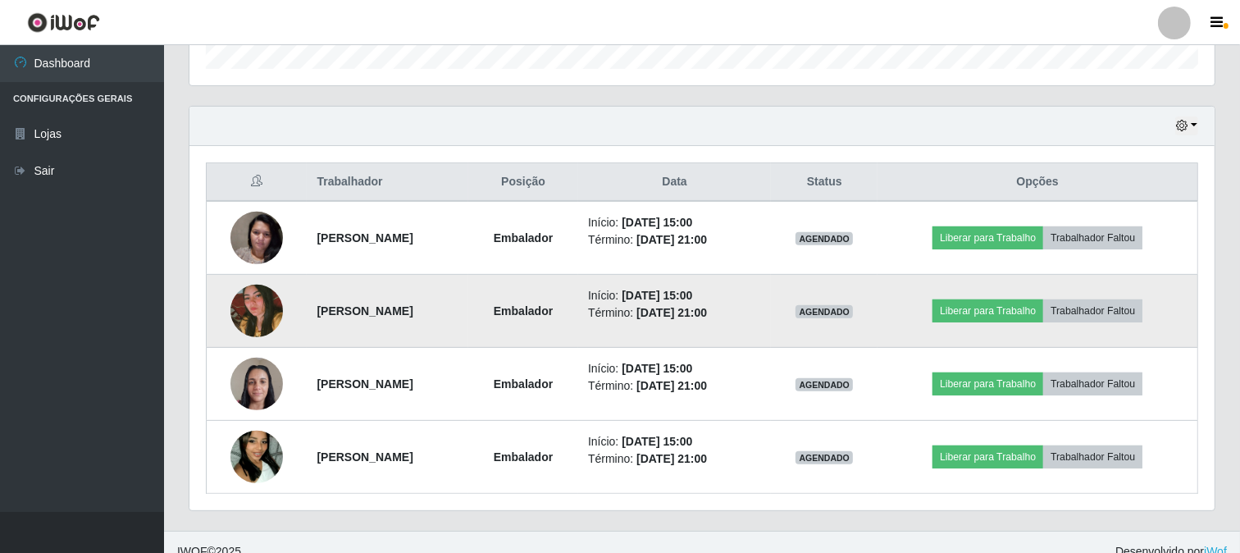
click at [250, 306] on img at bounding box center [256, 310] width 52 height 78
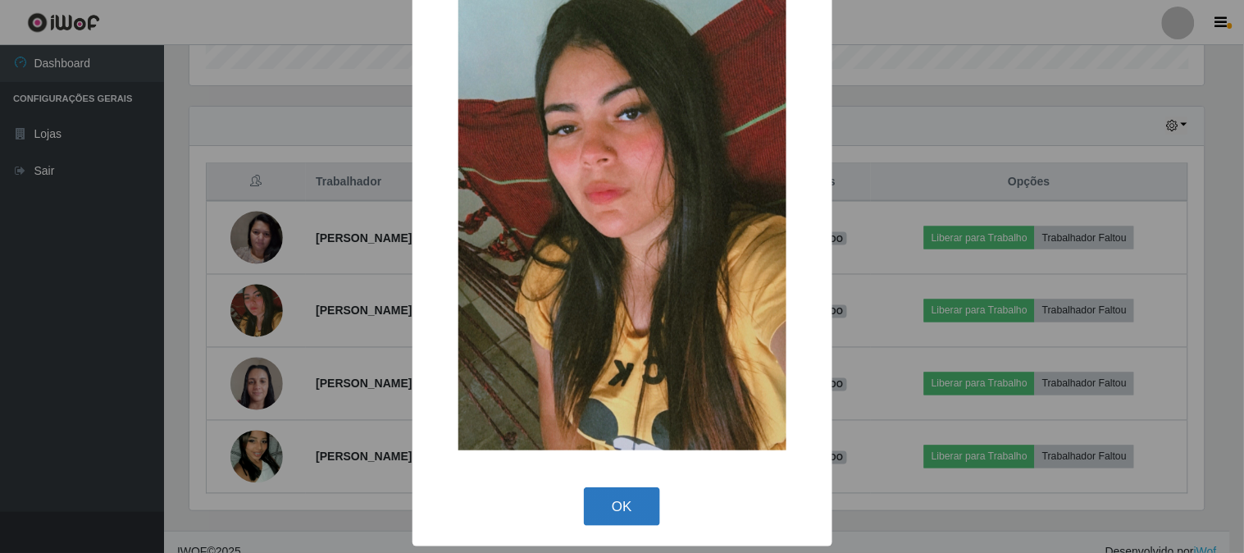
click at [635, 495] on button "OK" at bounding box center [622, 506] width 76 height 39
